Goal: Task Accomplishment & Management: Manage account settings

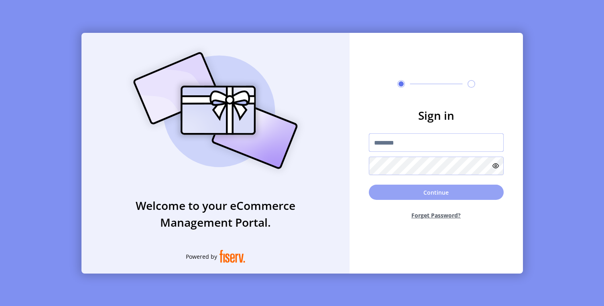
type input "**********"
click at [446, 196] on button "Continue" at bounding box center [436, 192] width 135 height 15
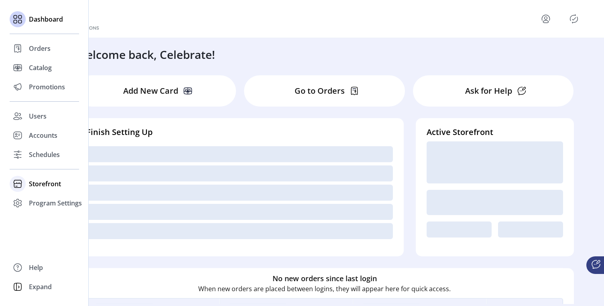
click at [44, 186] on span "Storefront" at bounding box center [45, 184] width 32 height 10
click at [51, 201] on span "Configuration" at bounding box center [50, 200] width 42 height 10
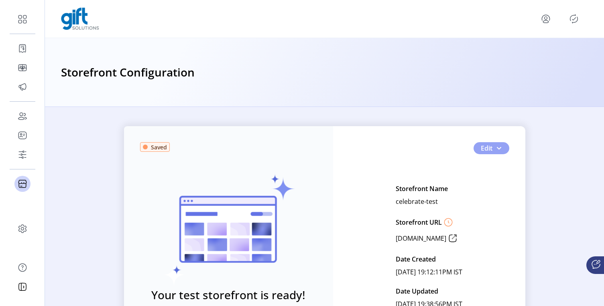
click at [499, 150] on span "button" at bounding box center [498, 148] width 6 height 6
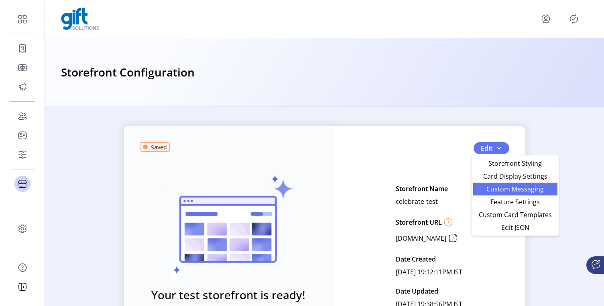
click at [513, 188] on span "Custom Messaging" at bounding box center [515, 189] width 75 height 6
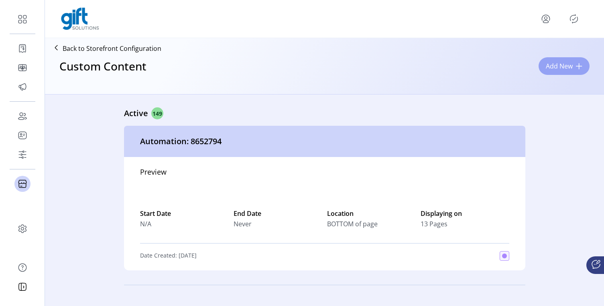
click at [561, 66] on span "Add New" at bounding box center [559, 66] width 27 height 10
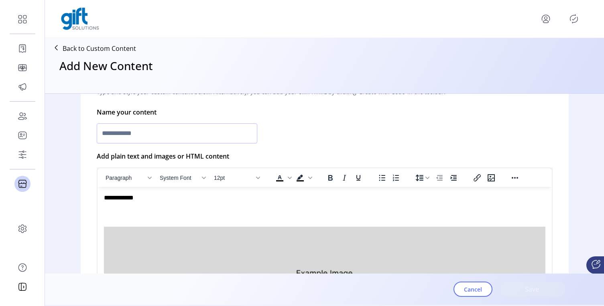
click at [543, 20] on icon "menu" at bounding box center [545, 18] width 13 height 13
click at [530, 50] on span "Sign Out" at bounding box center [517, 50] width 60 height 6
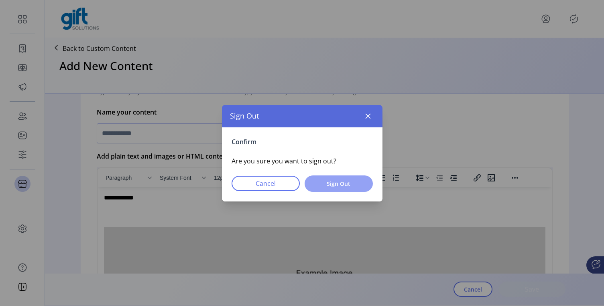
click at [349, 186] on span "Sign Out" at bounding box center [338, 184] width 47 height 8
